Goal: Task Accomplishment & Management: Manage account settings

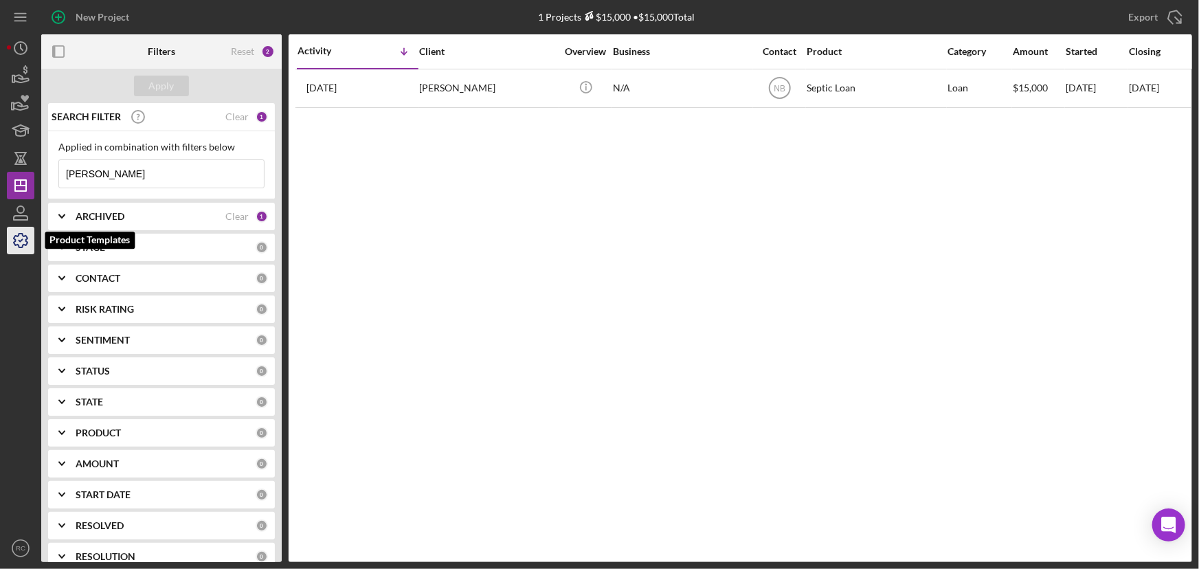
click at [23, 233] on icon "button" at bounding box center [20, 240] width 34 height 34
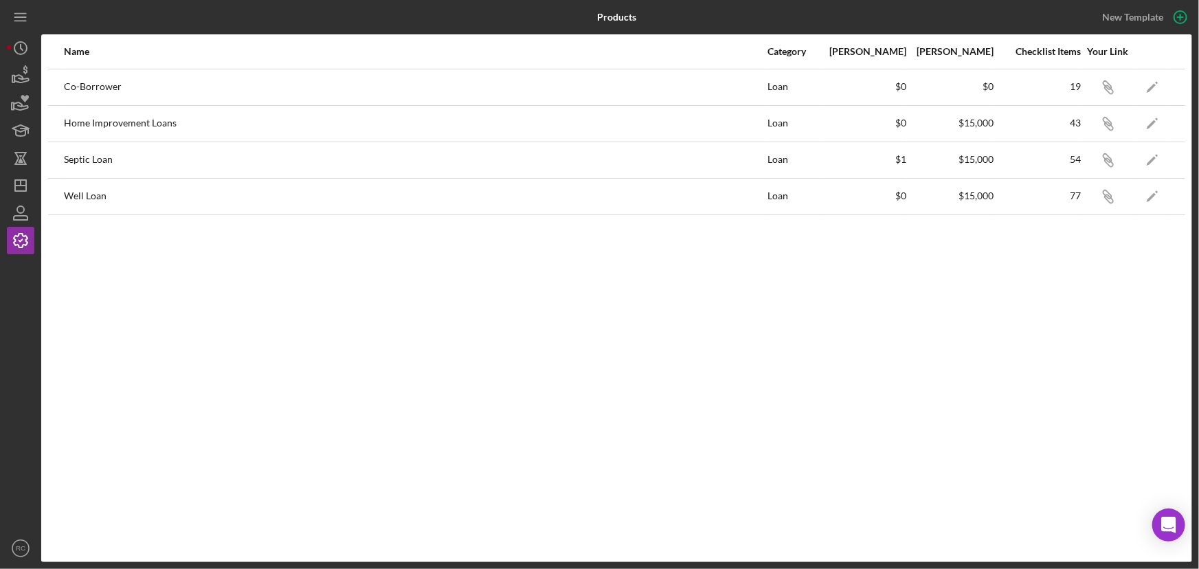
click at [1066, 303] on div "Name Category Min Amount Max Amount Checklist Items Your Link Co-Borrower Loan …" at bounding box center [616, 298] width 1150 height 528
click at [20, 56] on icon "Icon/History" at bounding box center [20, 48] width 34 height 34
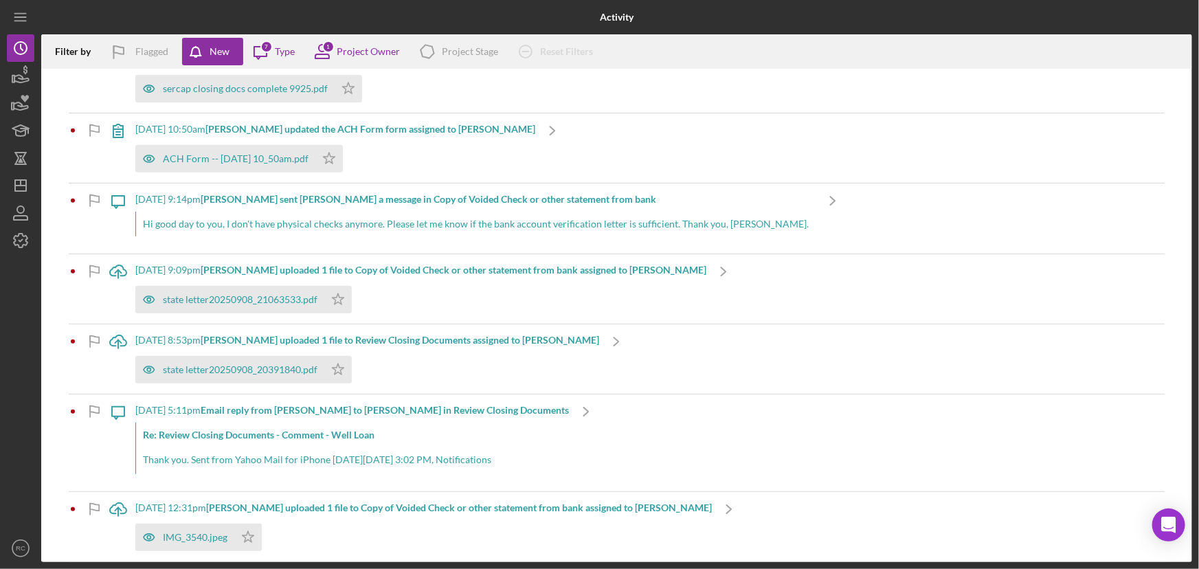
scroll to position [814, 0]
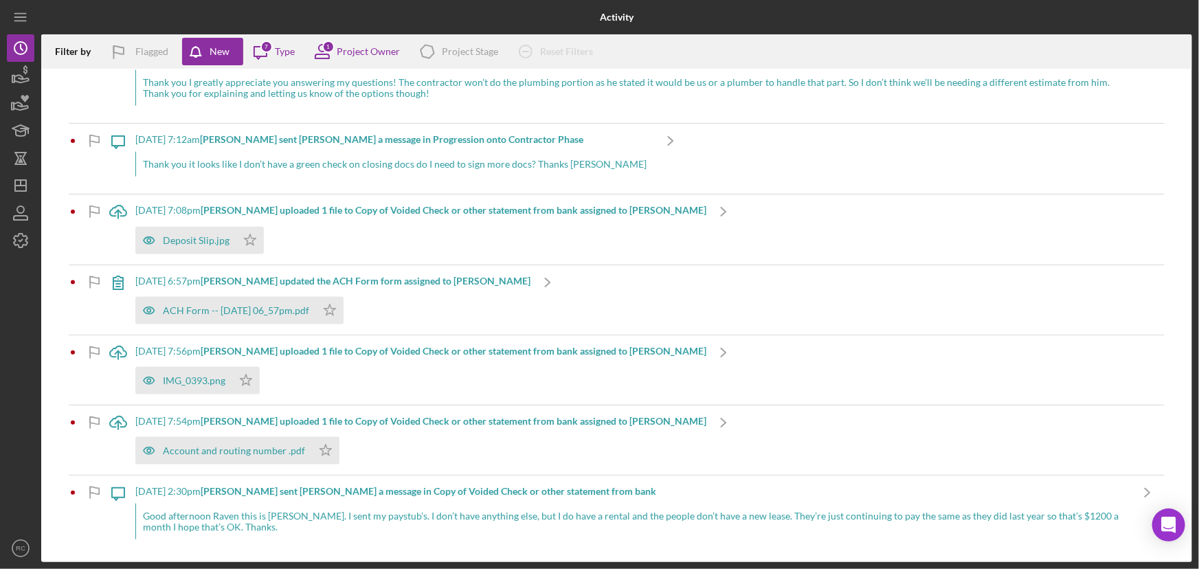
click at [356, 501] on div "[DATE] 2:30pm [PERSON_NAME] sent [PERSON_NAME] a message in Copy of Voided Chec…" at bounding box center [632, 515] width 995 height 81
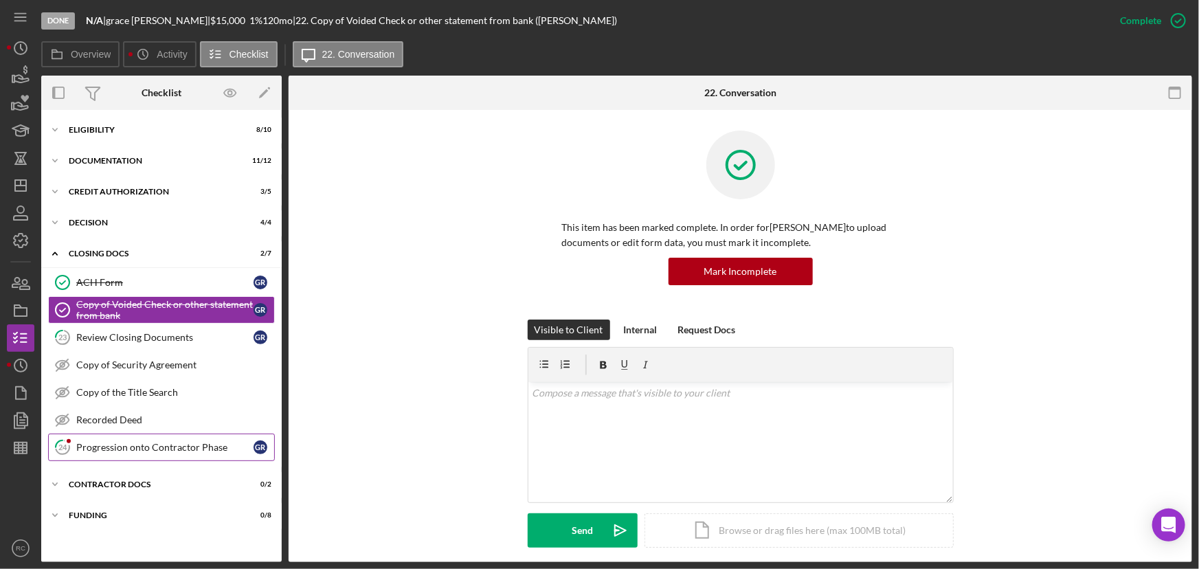
click at [170, 446] on div "Progression onto Contractor Phase" at bounding box center [164, 447] width 177 height 11
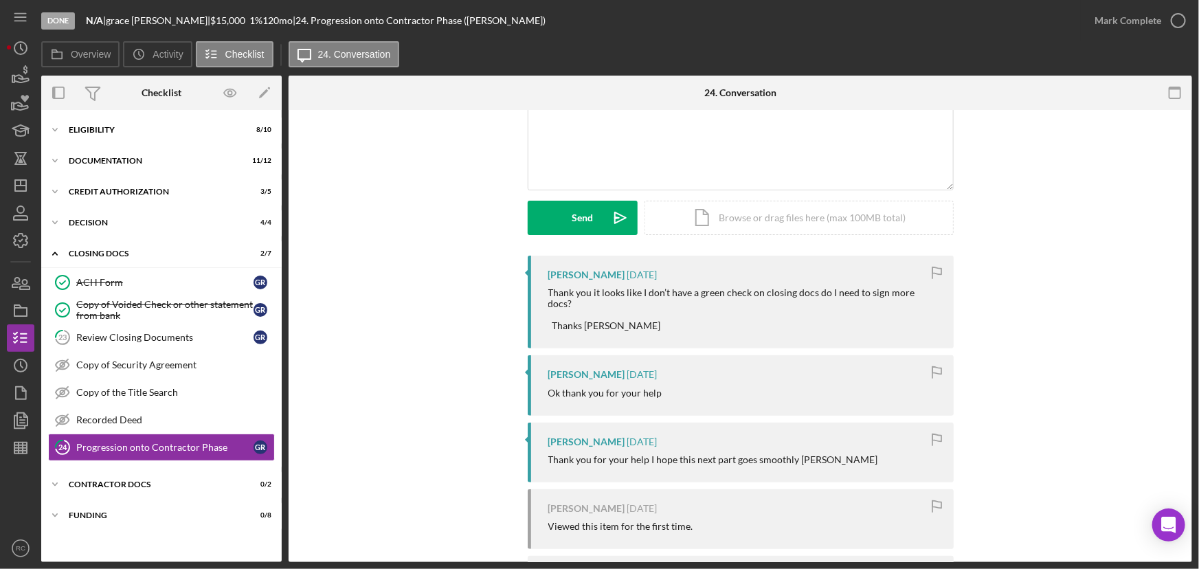
scroll to position [82, 0]
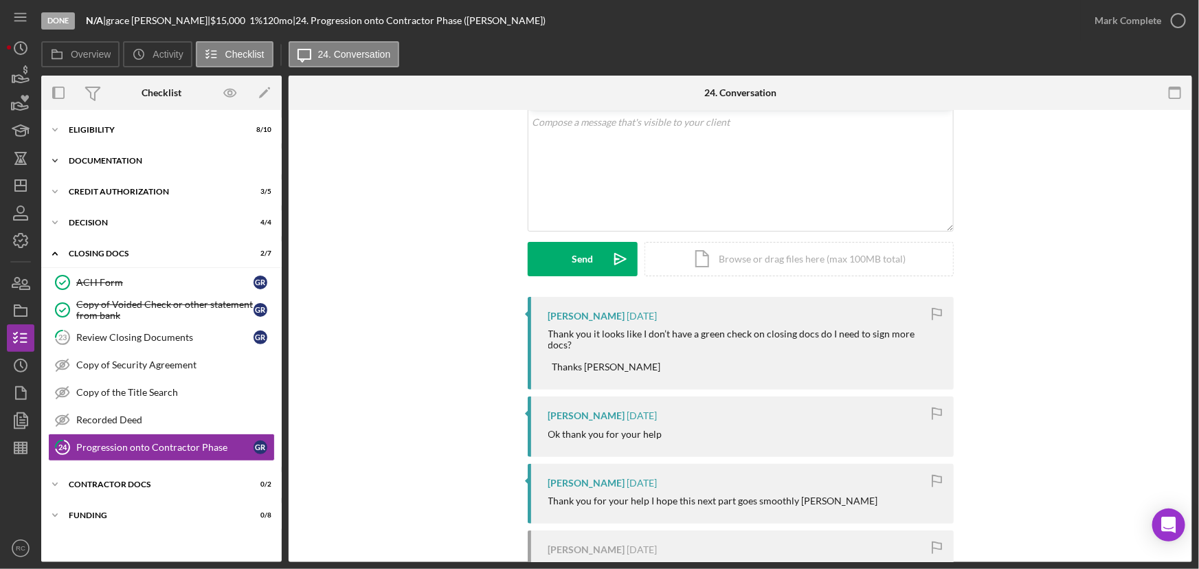
click at [150, 168] on div "Icon/Expander Documentation 11 / 12" at bounding box center [161, 160] width 240 height 27
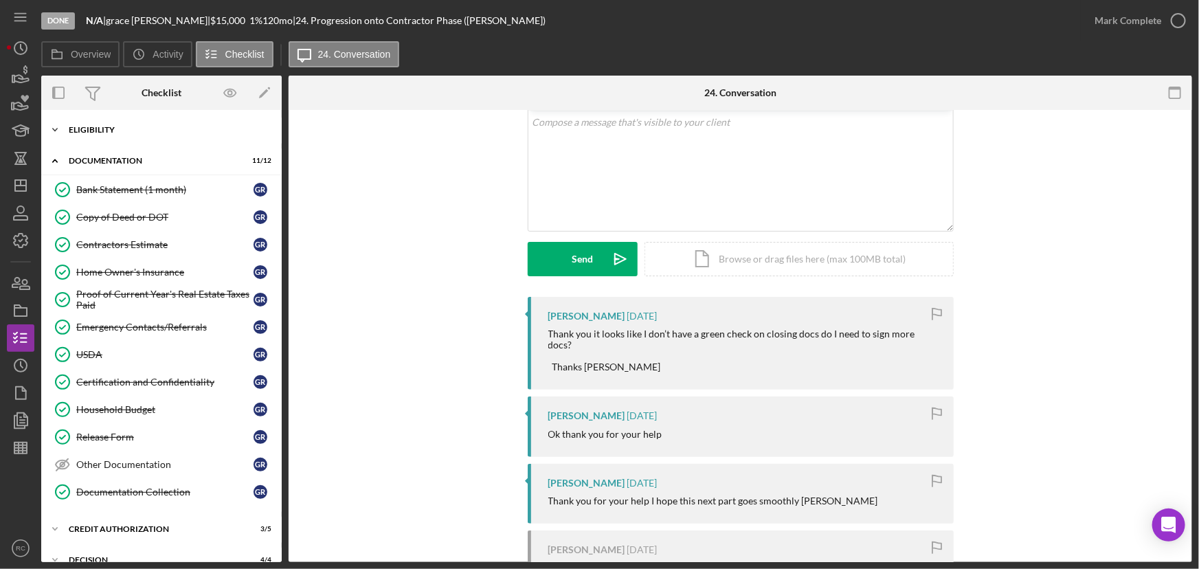
click at [151, 121] on div "Icon/Expander Eligibility 8 / 10" at bounding box center [161, 129] width 240 height 27
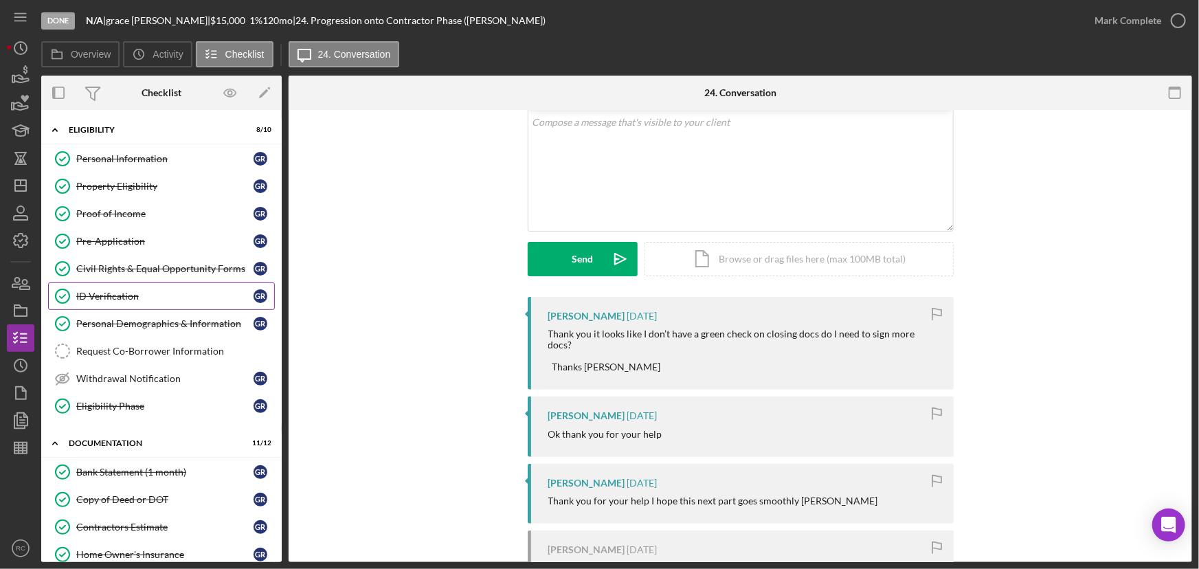
click at [146, 291] on div "ID Verification" at bounding box center [164, 296] width 177 height 11
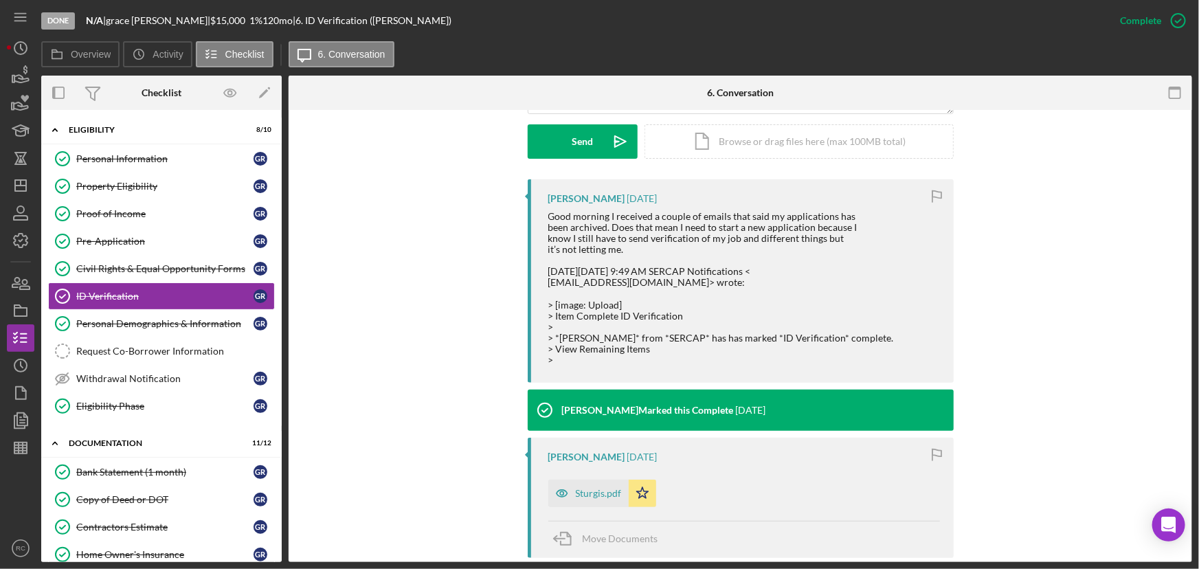
scroll to position [582, 0]
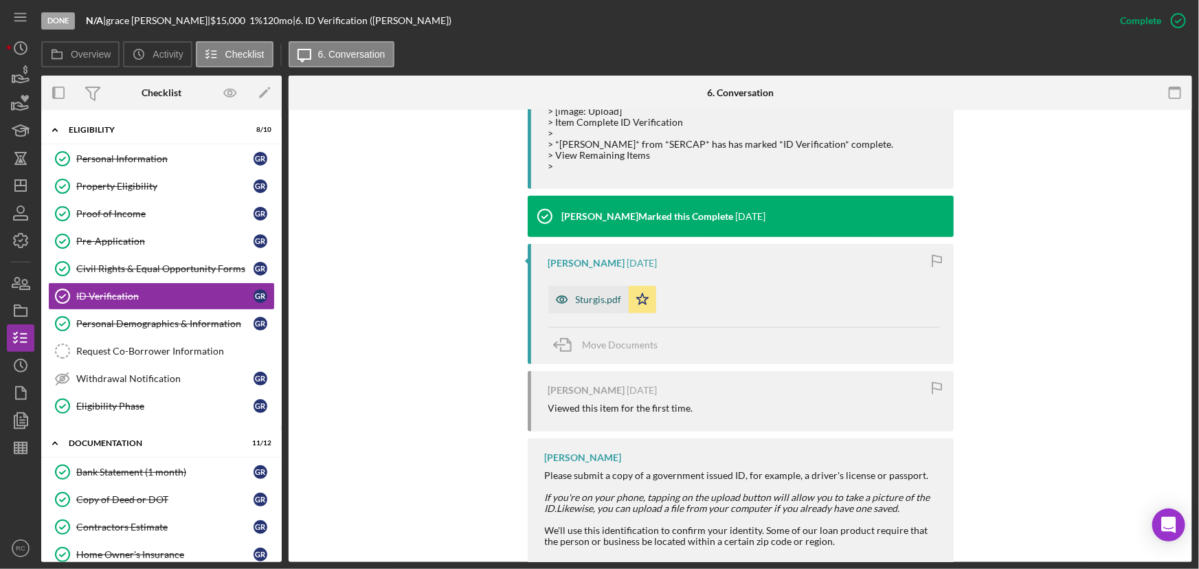
click at [600, 302] on div "Sturgis.pdf" at bounding box center [599, 299] width 46 height 11
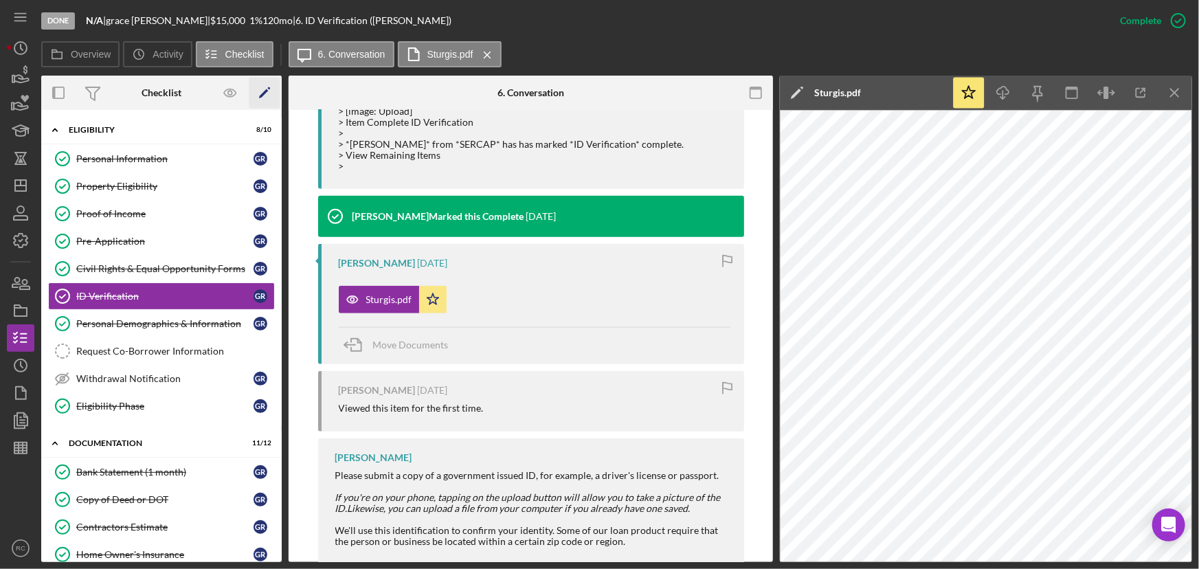
click at [264, 94] on icon "Icon/Edit" at bounding box center [264, 93] width 31 height 31
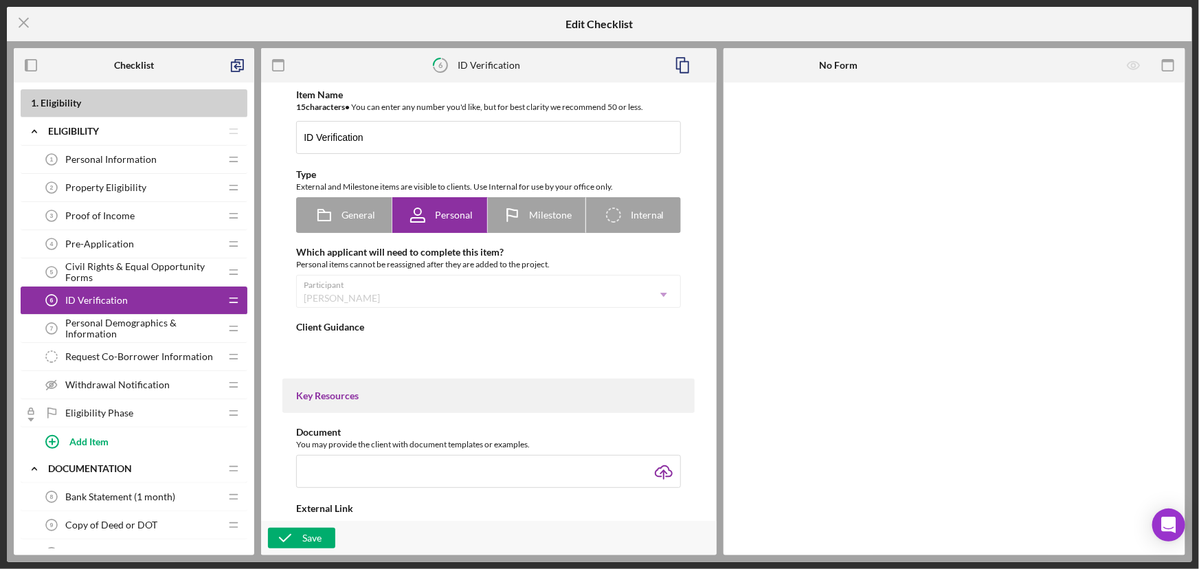
type textarea "<div>Please submit a copy of a government issued ID, for example, a driver's li…"
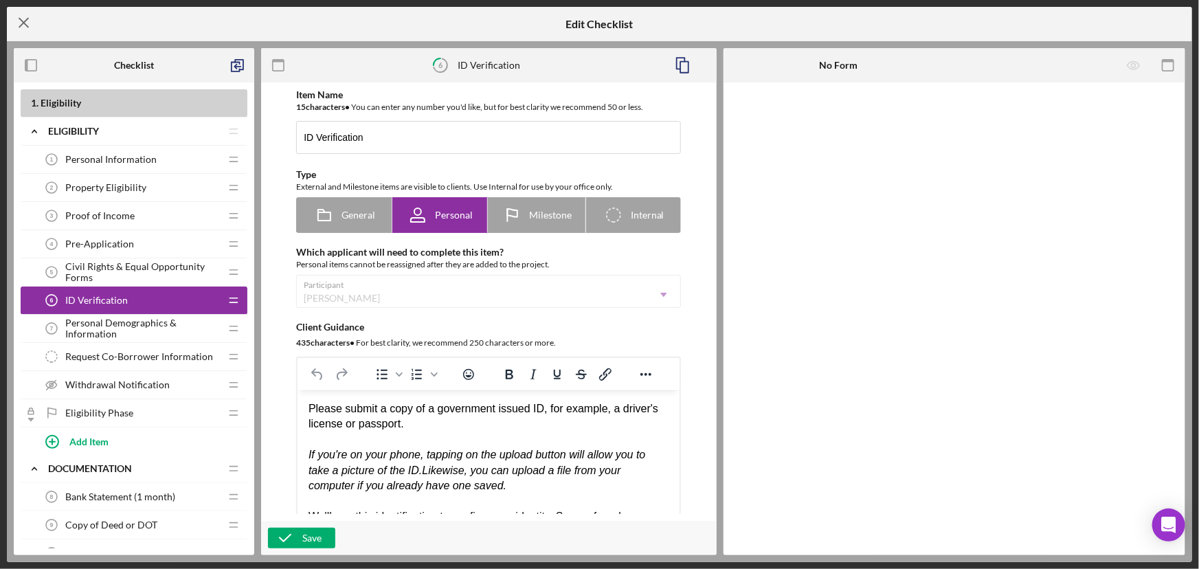
click at [20, 19] on icon "Icon/Menu Close" at bounding box center [24, 22] width 34 height 34
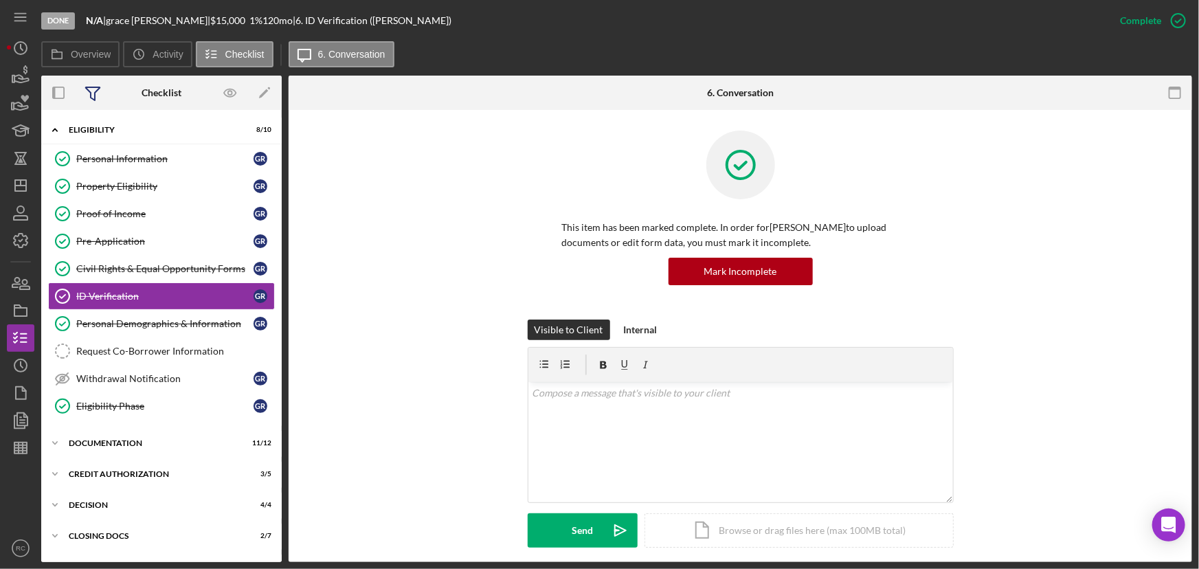
click at [89, 95] on icon at bounding box center [93, 93] width 34 height 34
click at [438, 37] on div "Done N/A | [PERSON_NAME] | $15,000 1 % 120 mo | 6. ID Verification ([PERSON_NAM…" at bounding box center [573, 20] width 1065 height 41
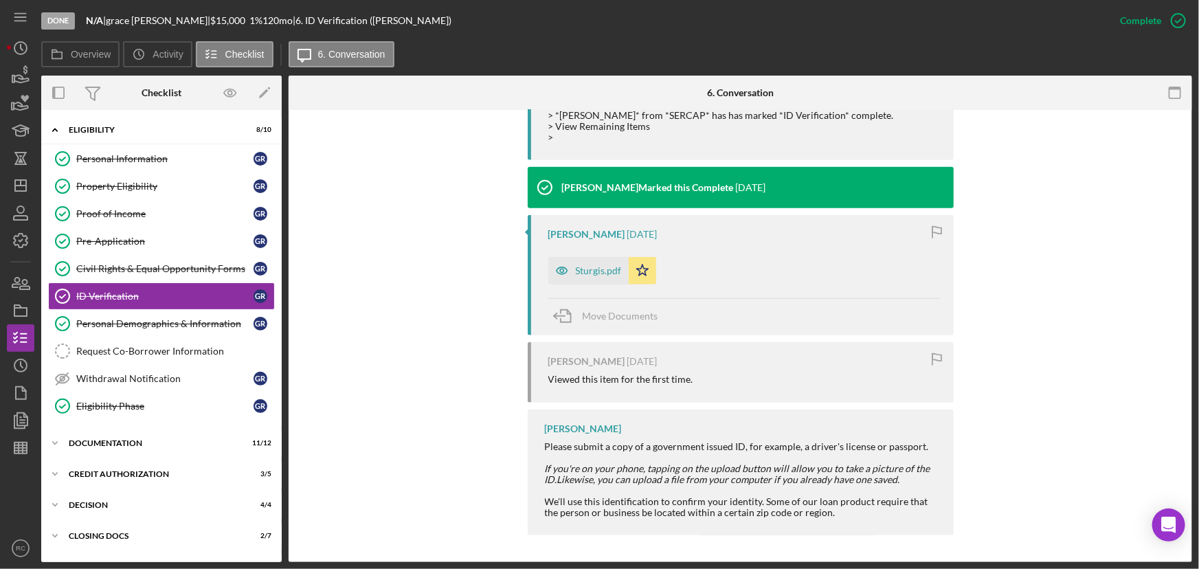
scroll to position [611, 0]
click at [595, 279] on div "Sturgis.pdf" at bounding box center [588, 270] width 80 height 27
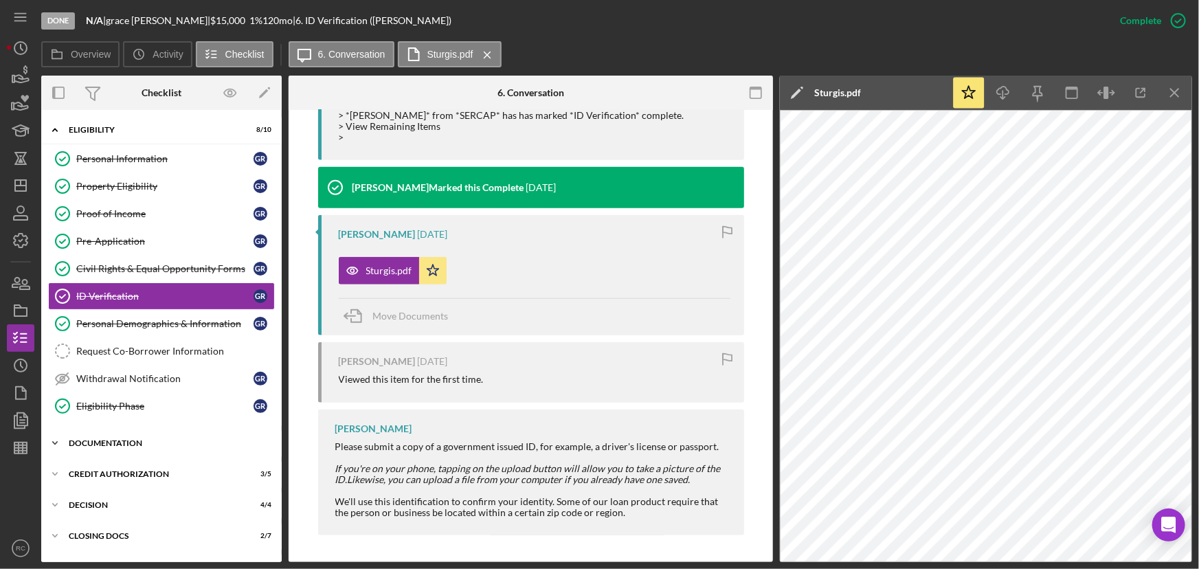
click at [131, 443] on div "Documentation" at bounding box center [167, 443] width 196 height 8
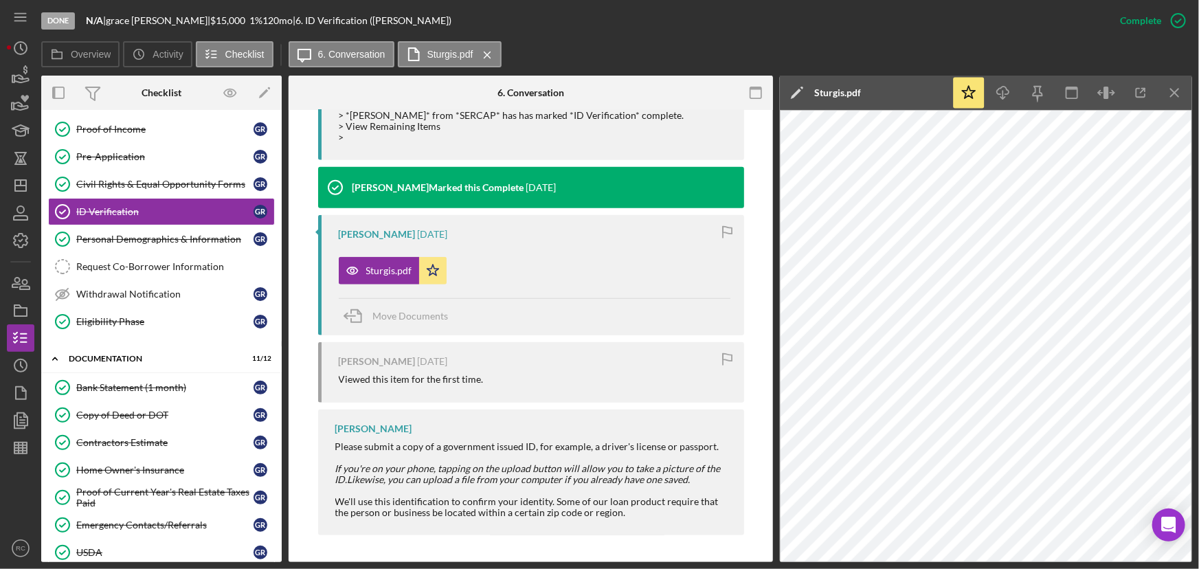
scroll to position [166, 0]
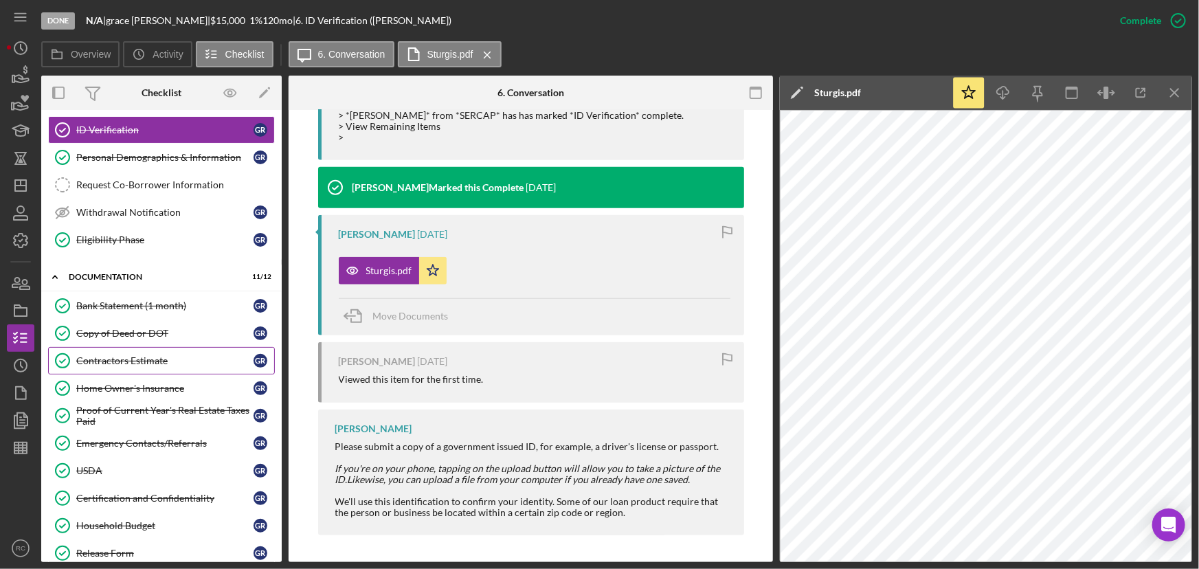
click at [157, 365] on link "Contractors Estimate Contractors Estimate g r" at bounding box center [161, 360] width 227 height 27
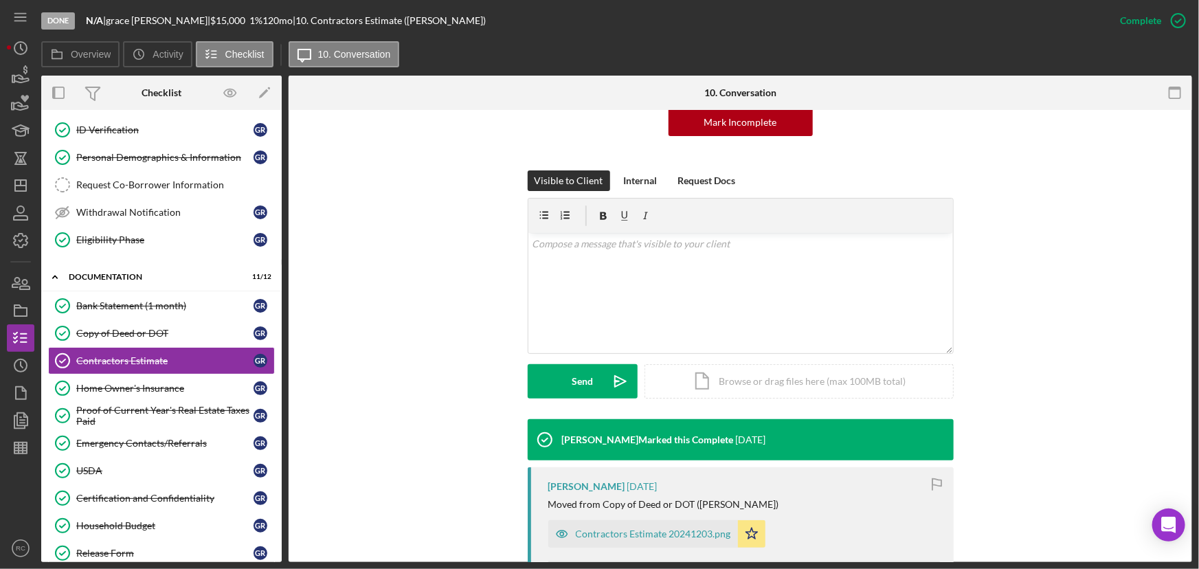
scroll to position [332, 0]
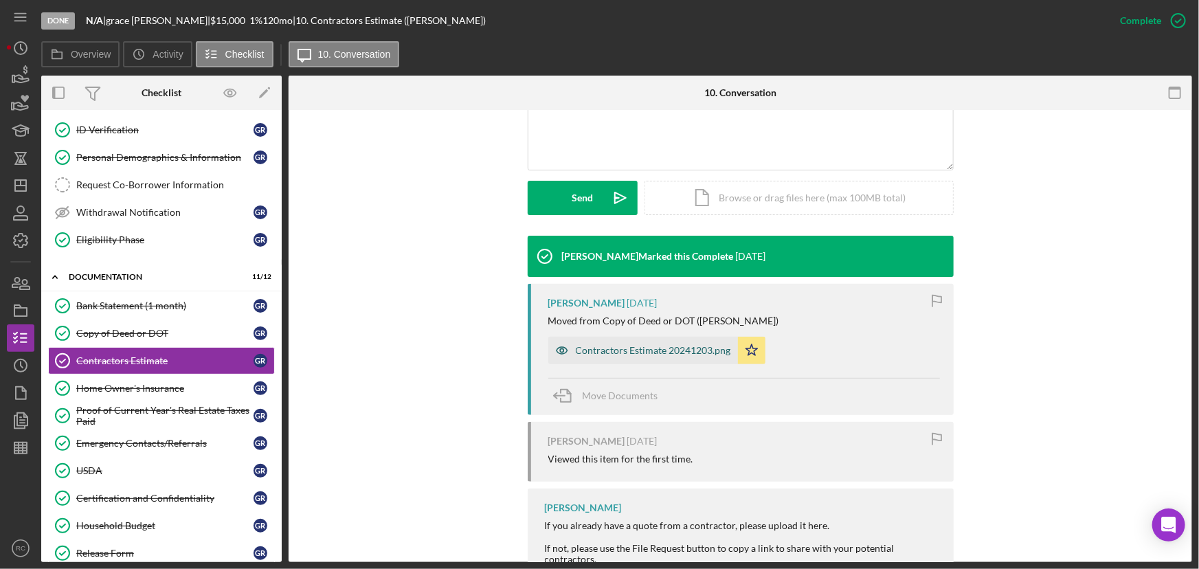
click at [642, 351] on div "Contractors Estimate 20241203.png" at bounding box center [653, 350] width 155 height 11
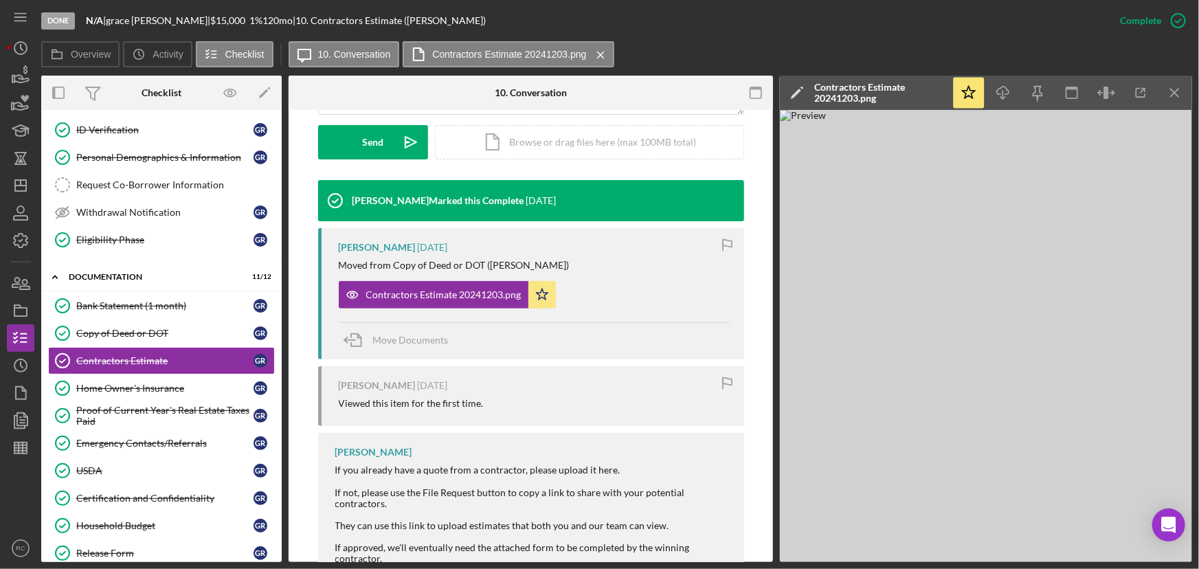
scroll to position [434, 0]
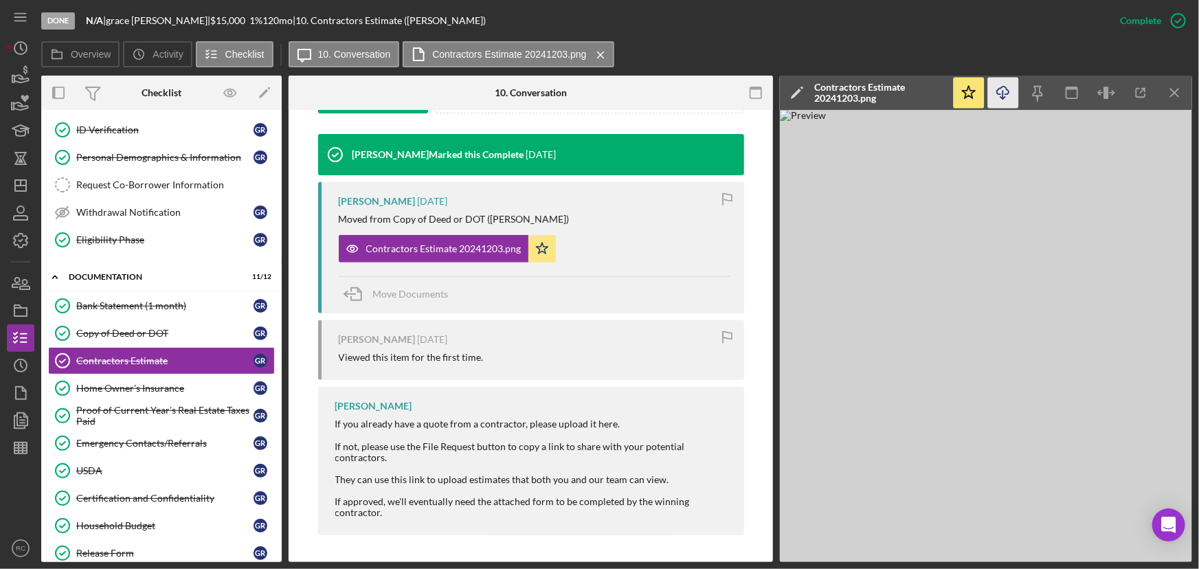
click at [1010, 92] on icon "Icon/Download" at bounding box center [1003, 93] width 31 height 31
